Goal: Find specific fact: Find specific fact

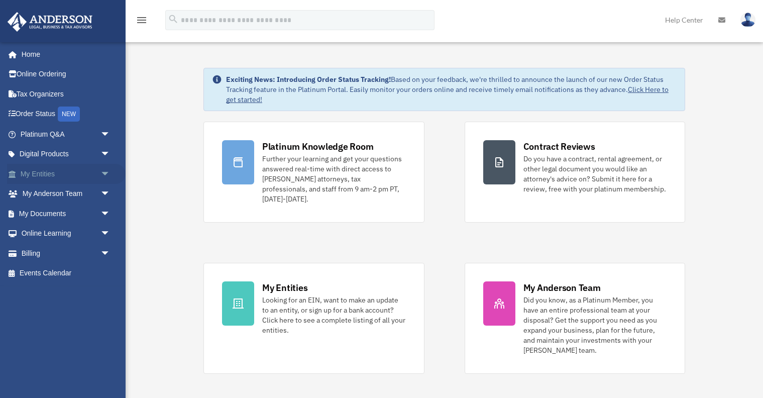
click at [57, 172] on link "My Entities arrow_drop_down" at bounding box center [66, 174] width 119 height 20
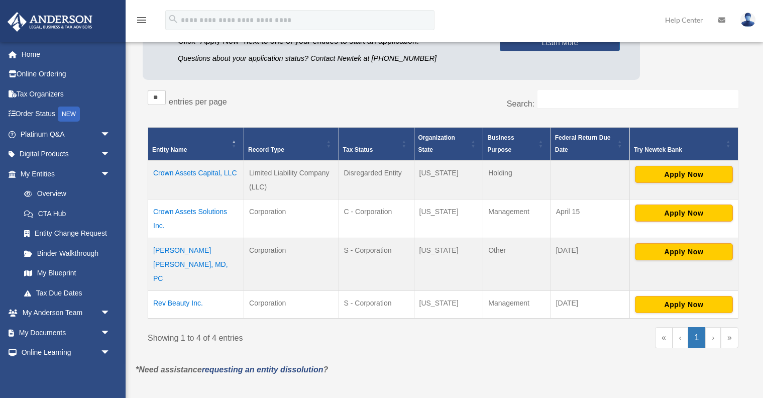
scroll to position [142, 0]
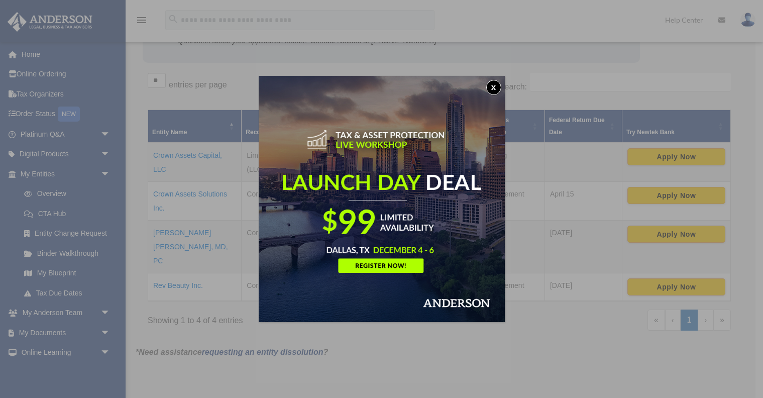
click at [499, 86] on button "x" at bounding box center [493, 87] width 15 height 15
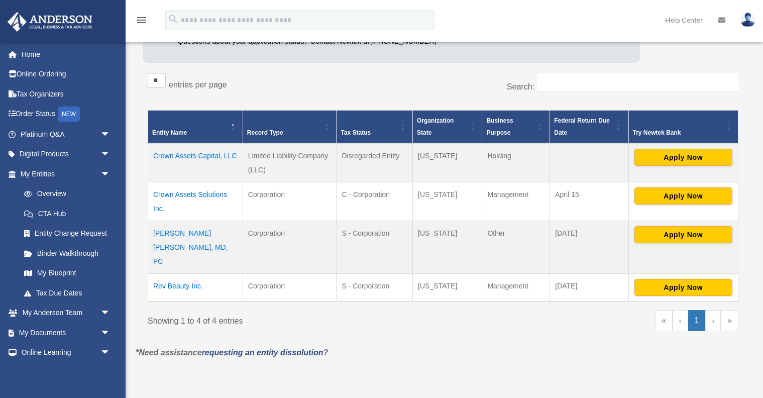
click at [173, 240] on td "Karen Chinonso Kagha, MD, PC" at bounding box center [195, 246] width 95 height 53
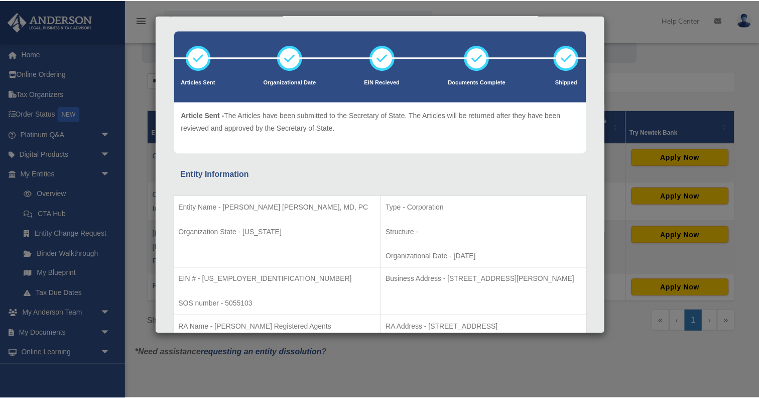
scroll to position [50, 0]
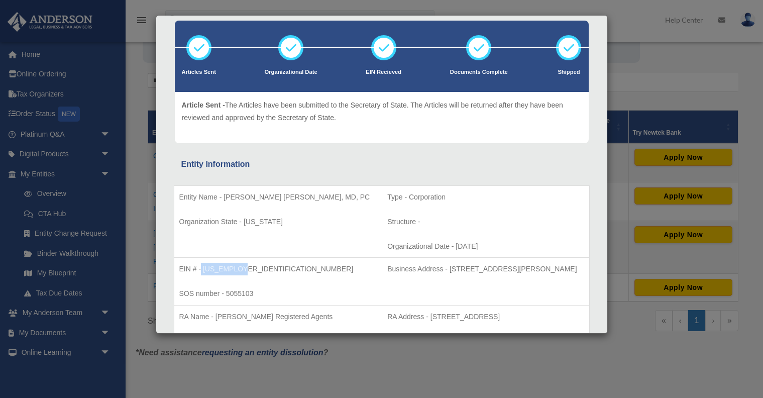
drag, startPoint x: 240, startPoint y: 270, endPoint x: 202, endPoint y: 270, distance: 38.2
click at [202, 270] on p "EIN # - 88-2177314" at bounding box center [278, 269] width 198 height 13
copy p "88-2177314"
